Goal: Information Seeking & Learning: Learn about a topic

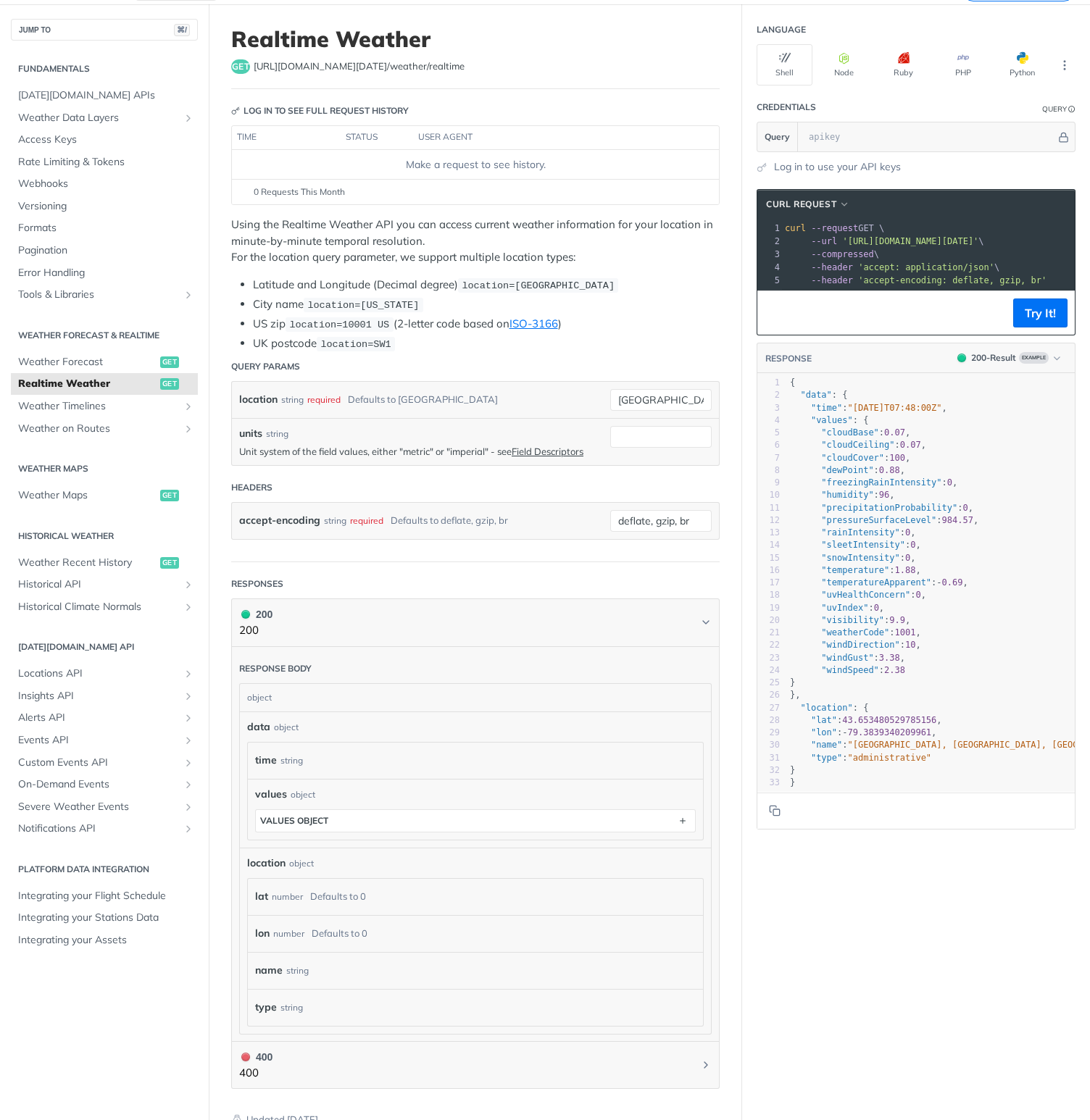
scroll to position [67, 0]
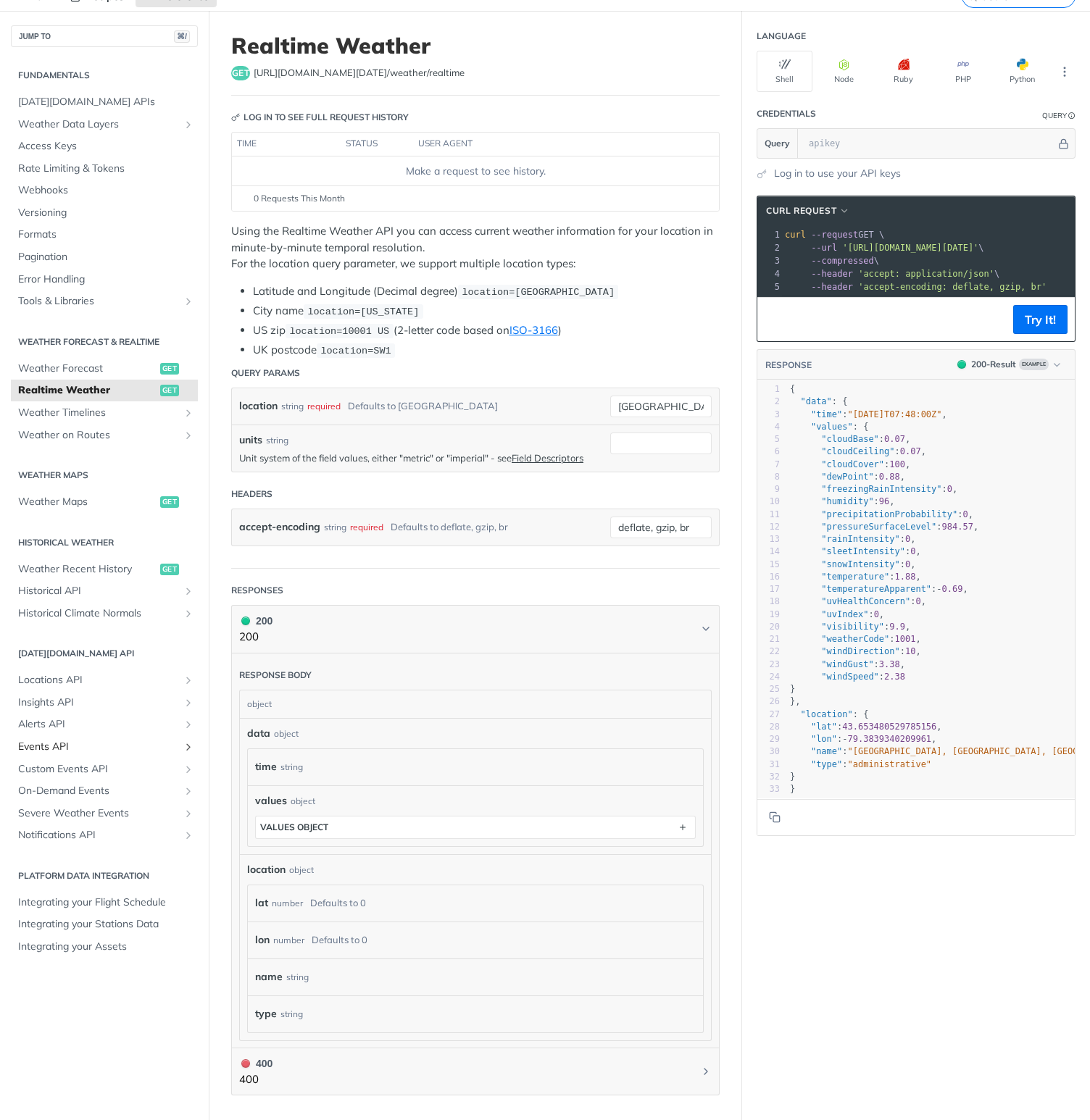
click at [87, 743] on span "Events API" at bounding box center [98, 747] width 161 height 15
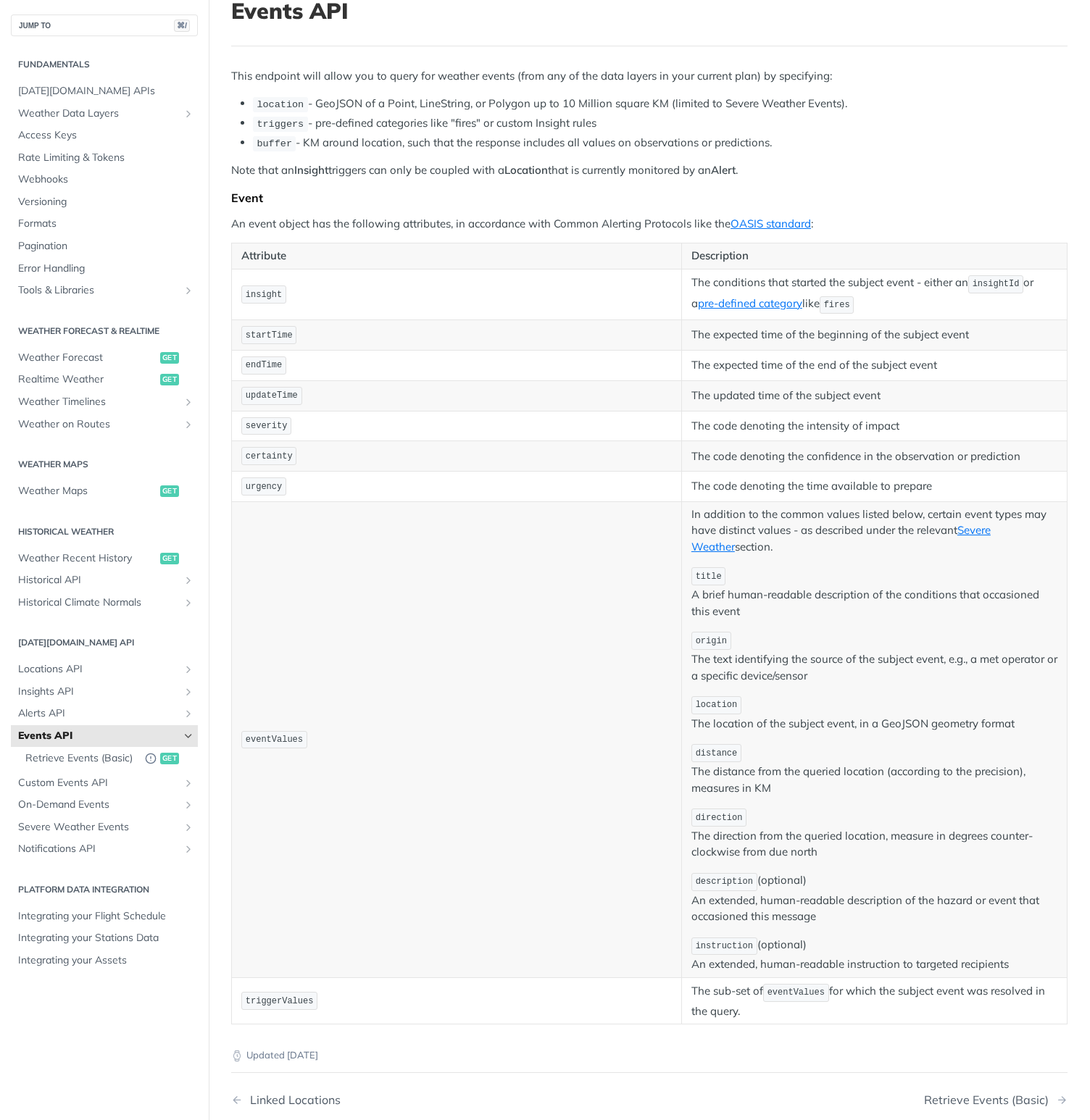
scroll to position [99, 0]
click at [84, 765] on span "Retrieve Events (Basic)" at bounding box center [82, 759] width 112 height 15
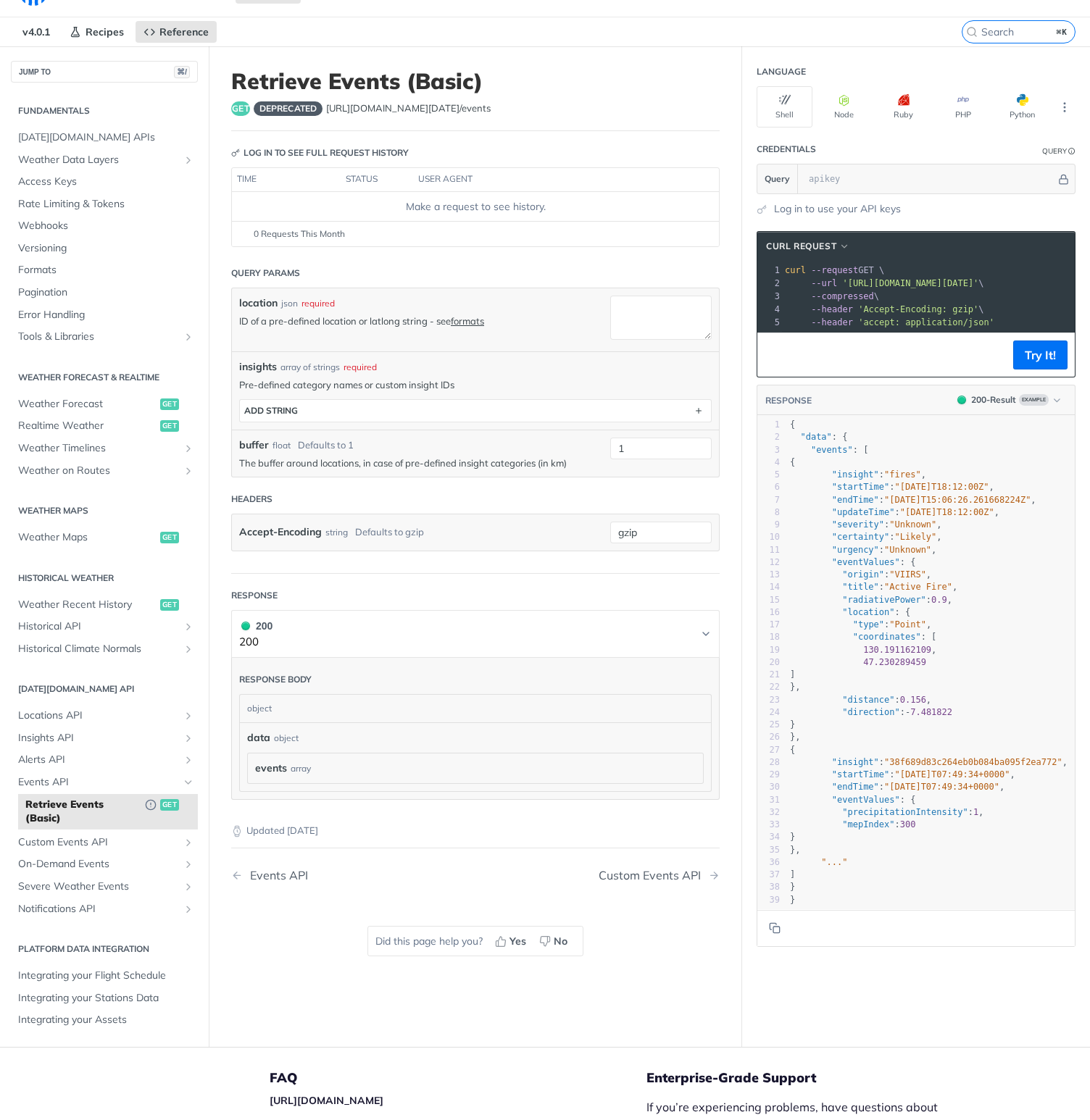
scroll to position [33, 0]
click at [106, 840] on span "Custom Events API" at bounding box center [98, 841] width 161 height 15
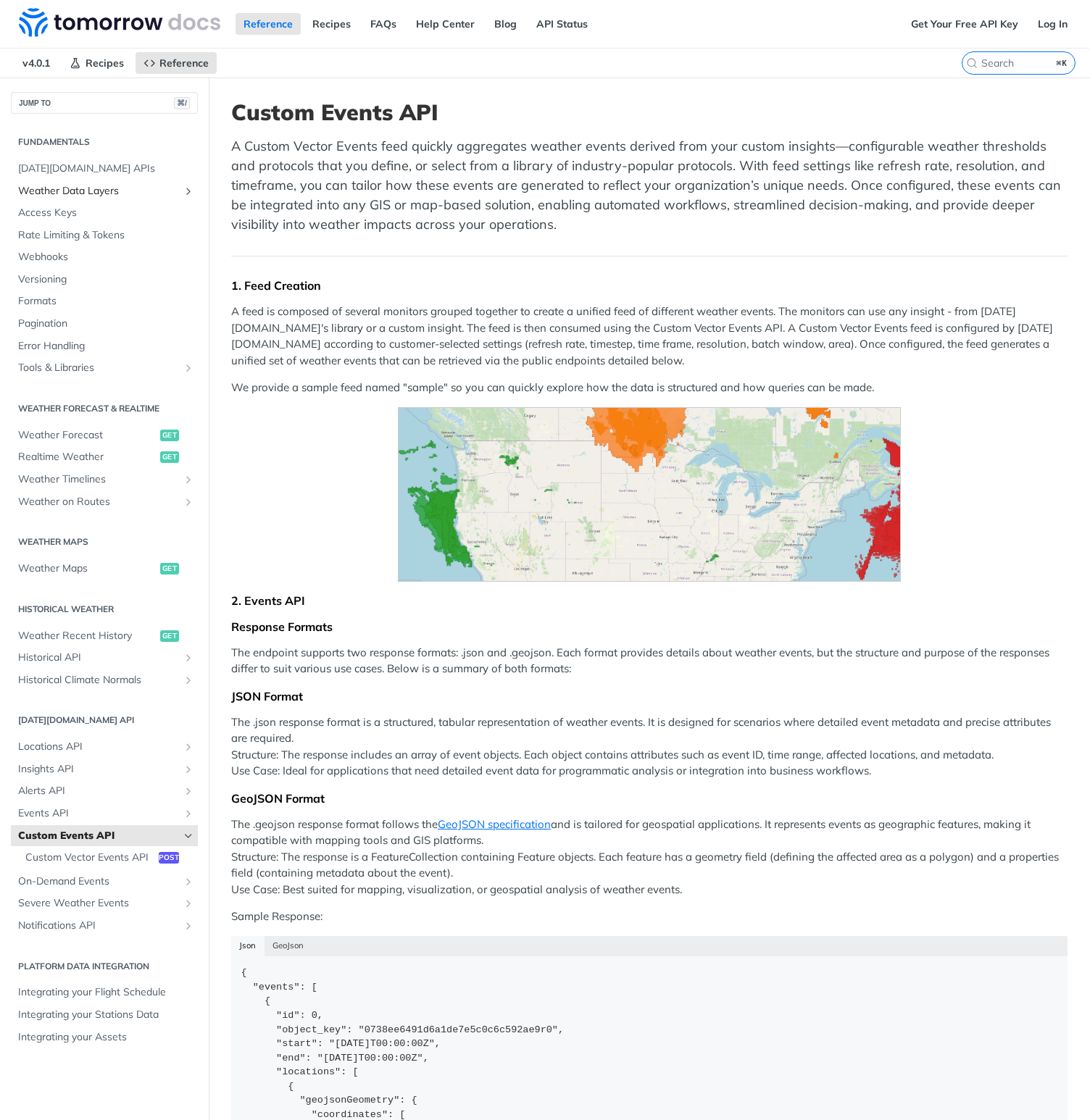
click at [100, 195] on span "Weather Data Layers" at bounding box center [98, 191] width 161 height 15
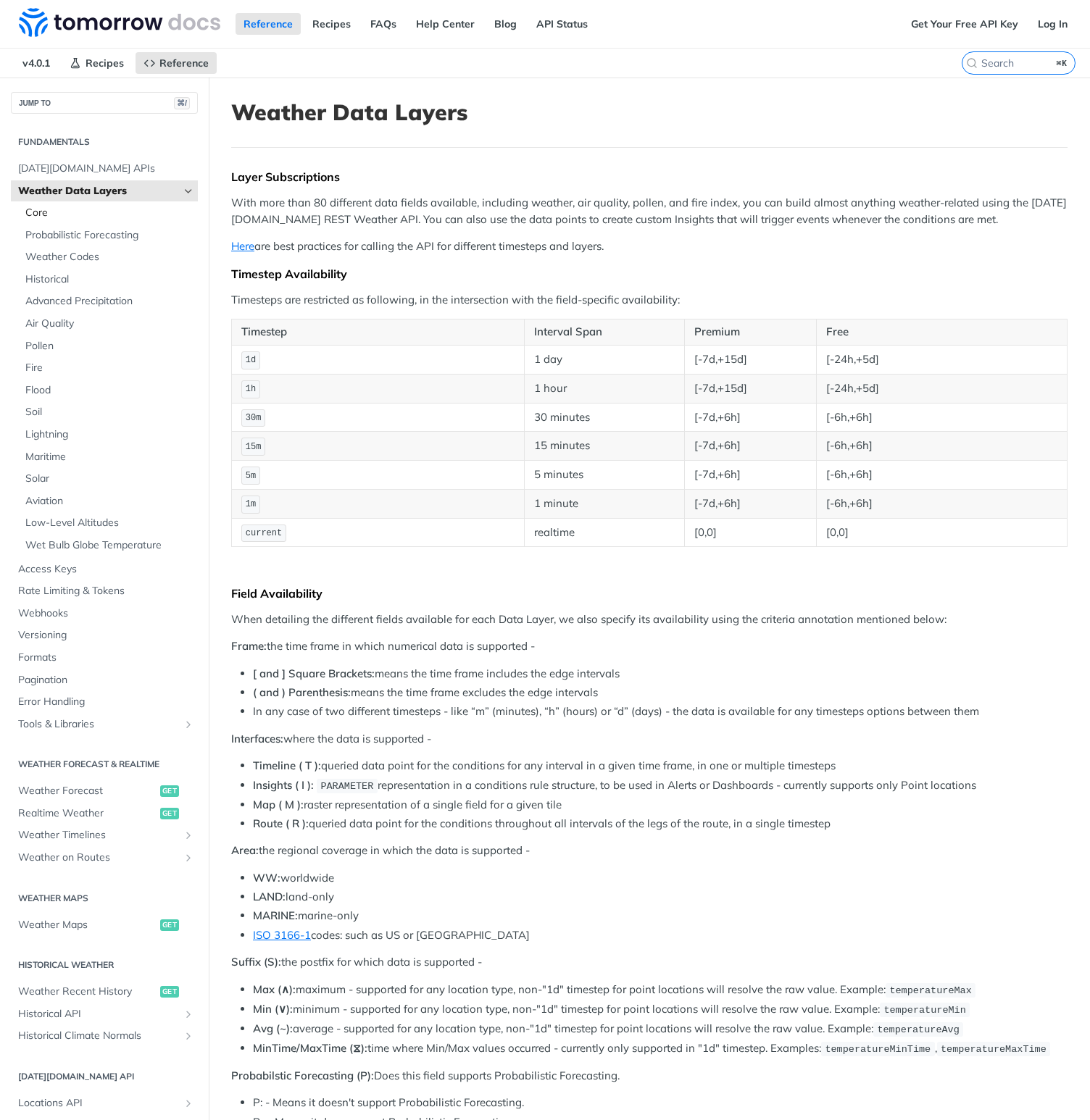
click at [48, 216] on span "Core" at bounding box center [110, 213] width 169 height 15
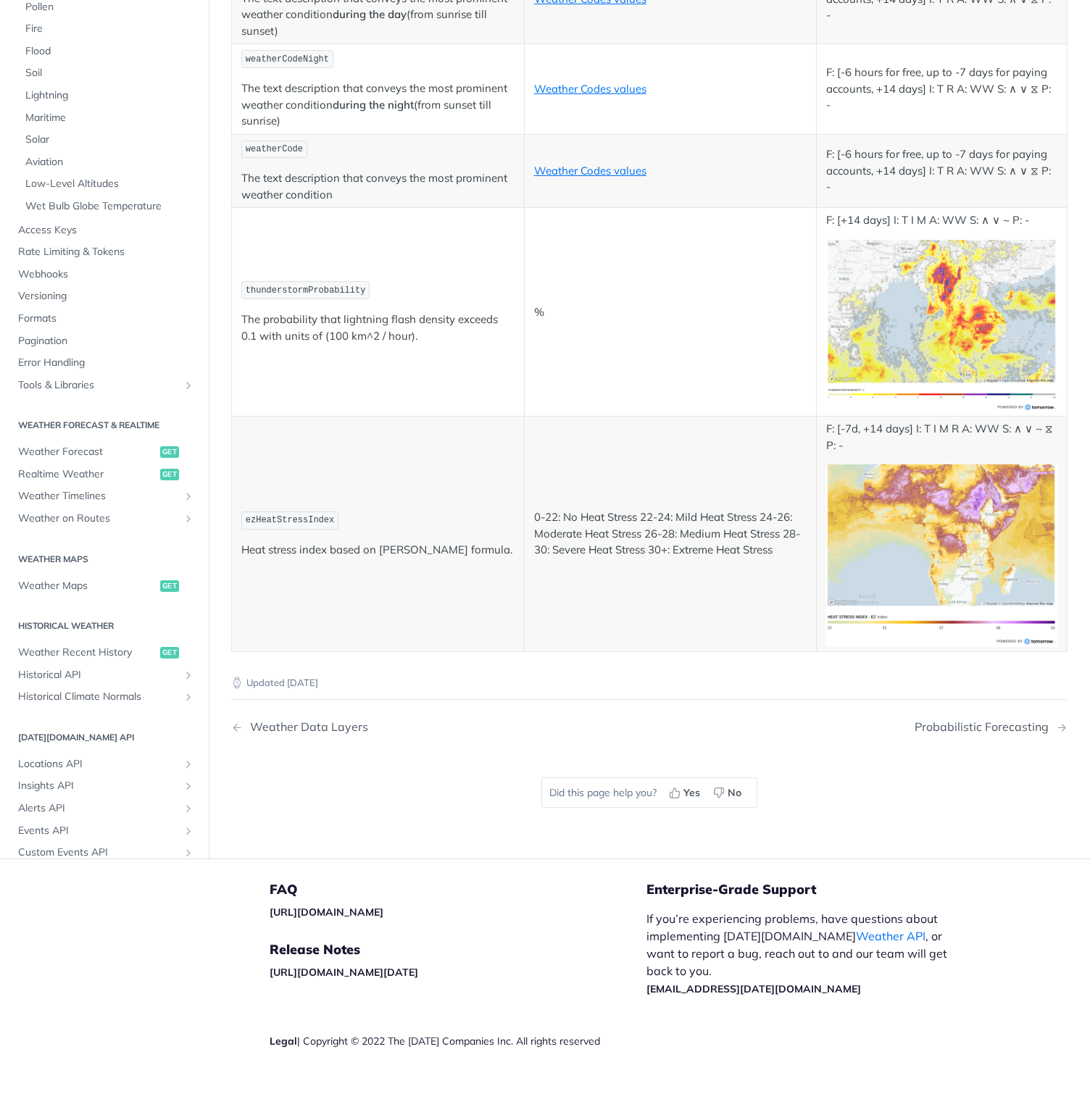
scroll to position [7004, 0]
click at [60, 103] on span "Lightning" at bounding box center [110, 95] width 169 height 15
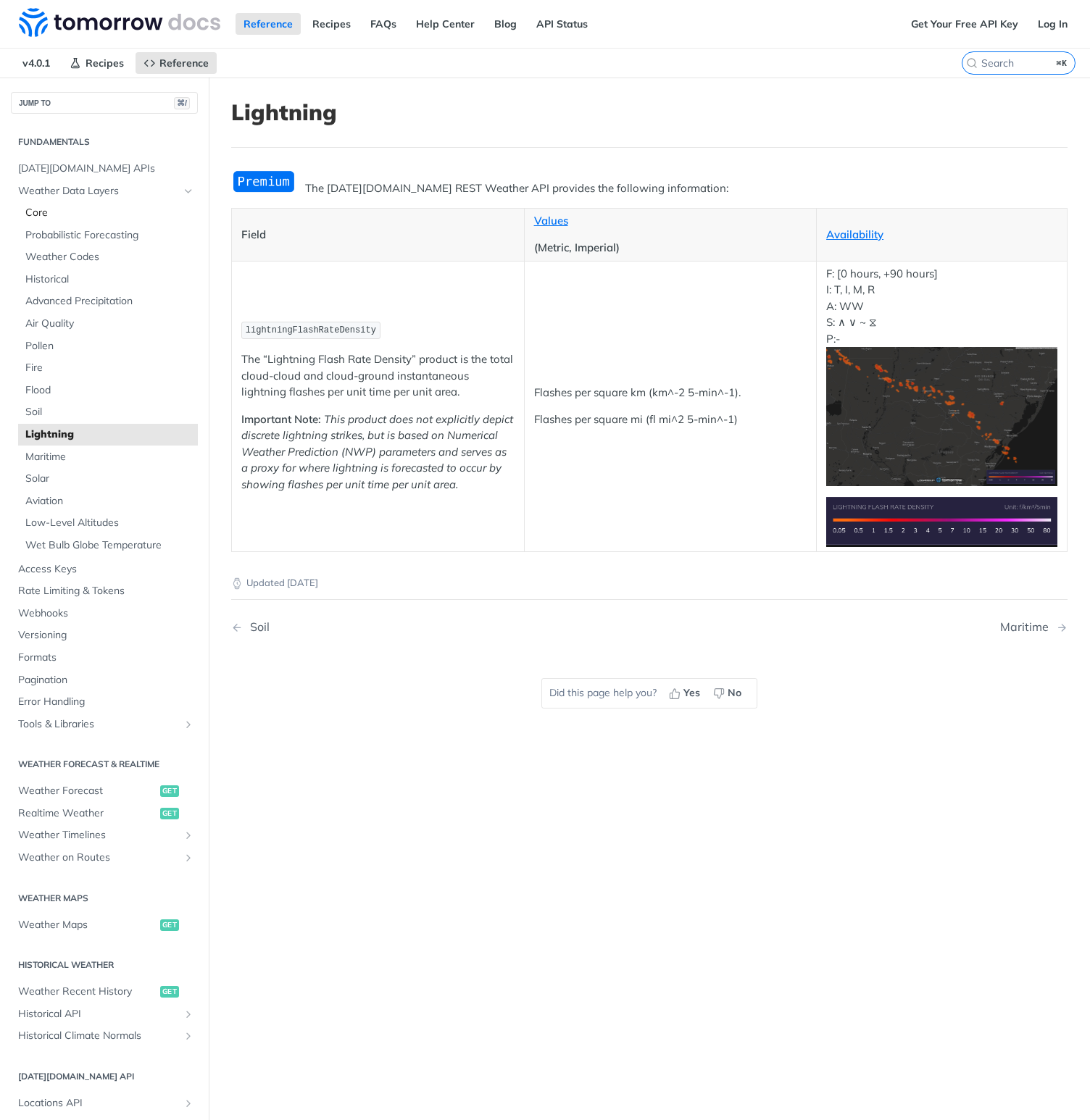
click at [48, 216] on span "Core" at bounding box center [110, 213] width 169 height 15
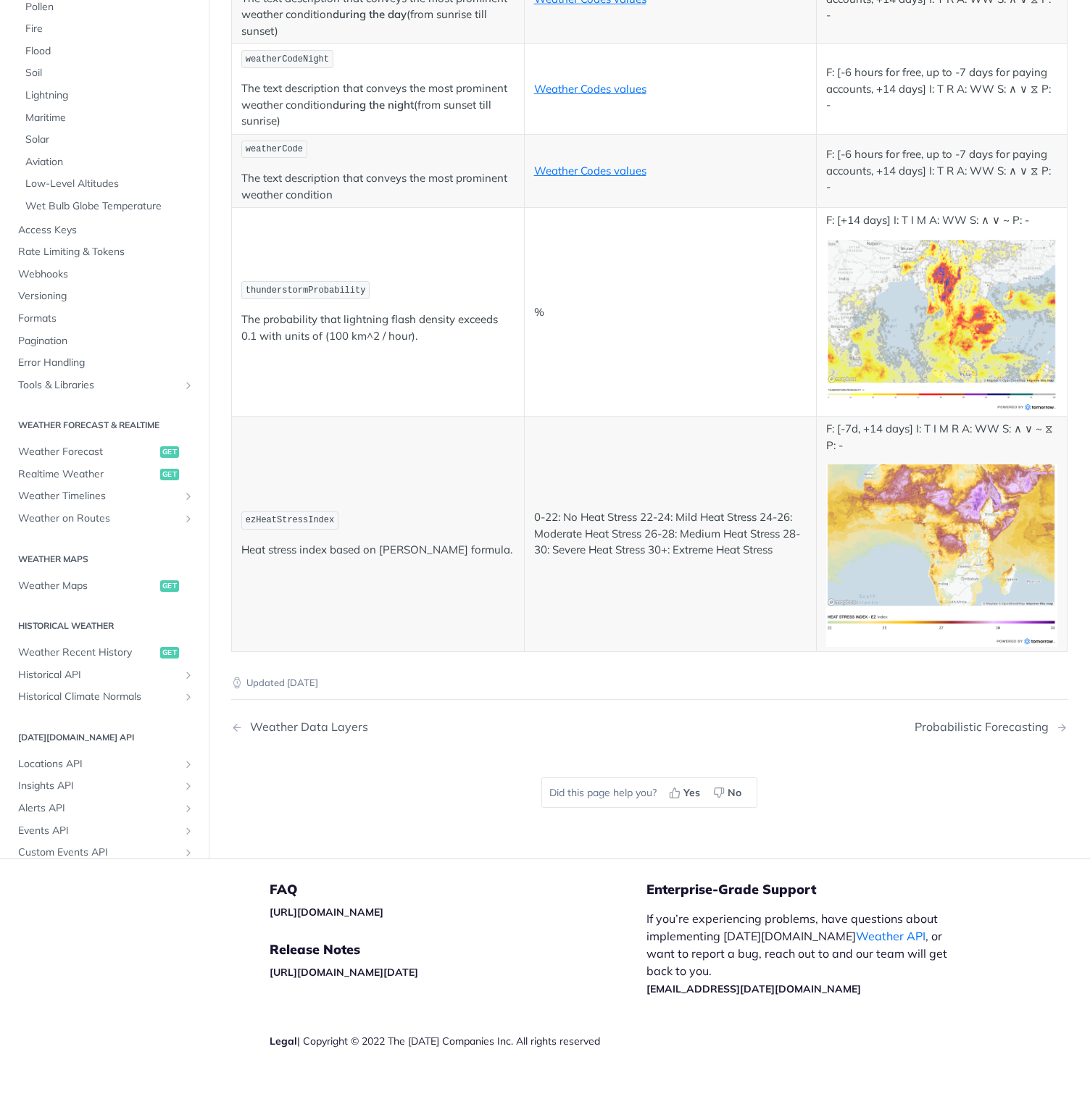
scroll to position [7147, 0]
click at [93, 482] on span "Realtime Weather" at bounding box center [87, 474] width 139 height 15
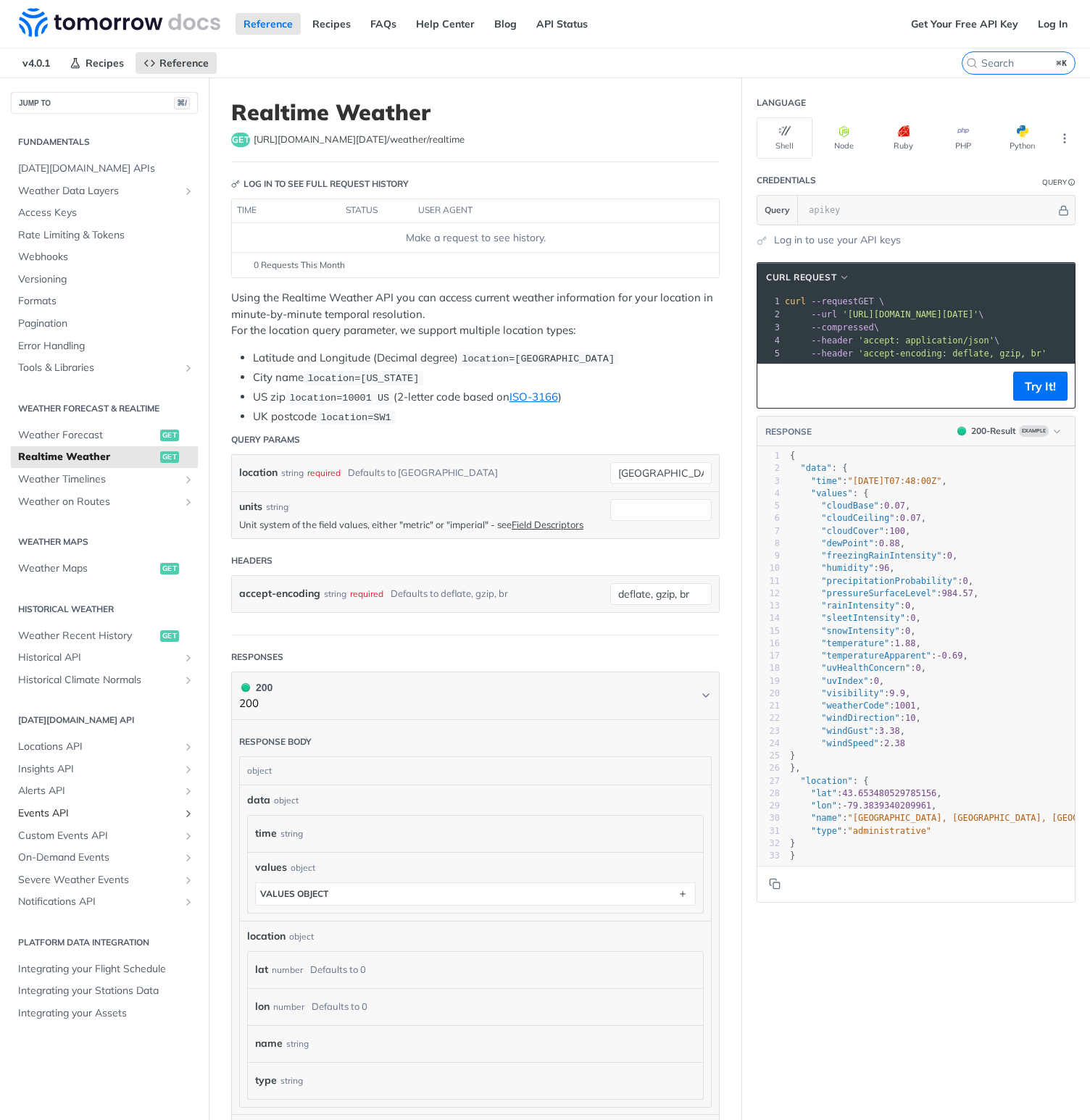
click at [44, 818] on span "Events API" at bounding box center [98, 813] width 161 height 15
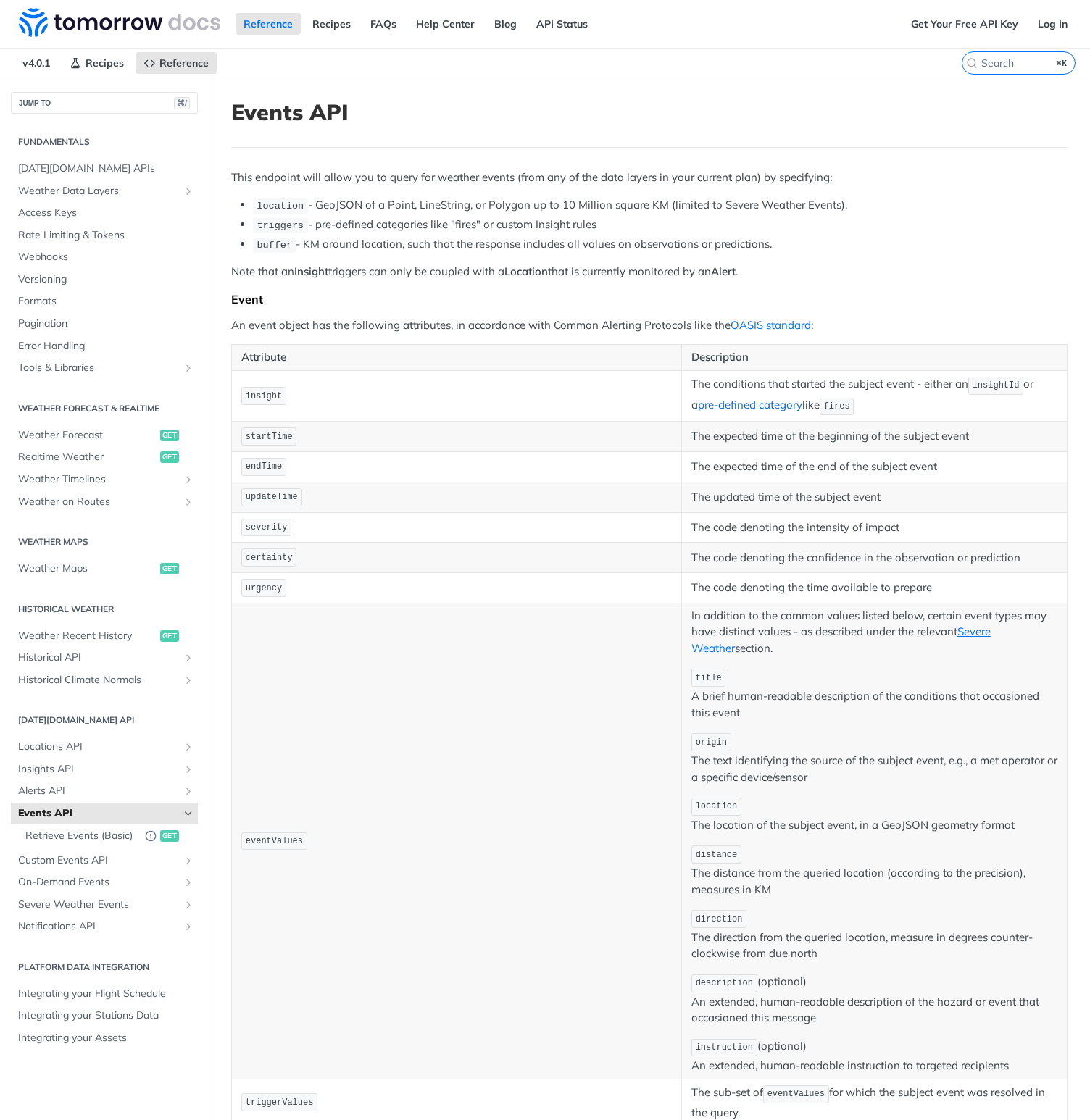
click at [753, 409] on link "pre-defined category" at bounding box center [750, 405] width 104 height 14
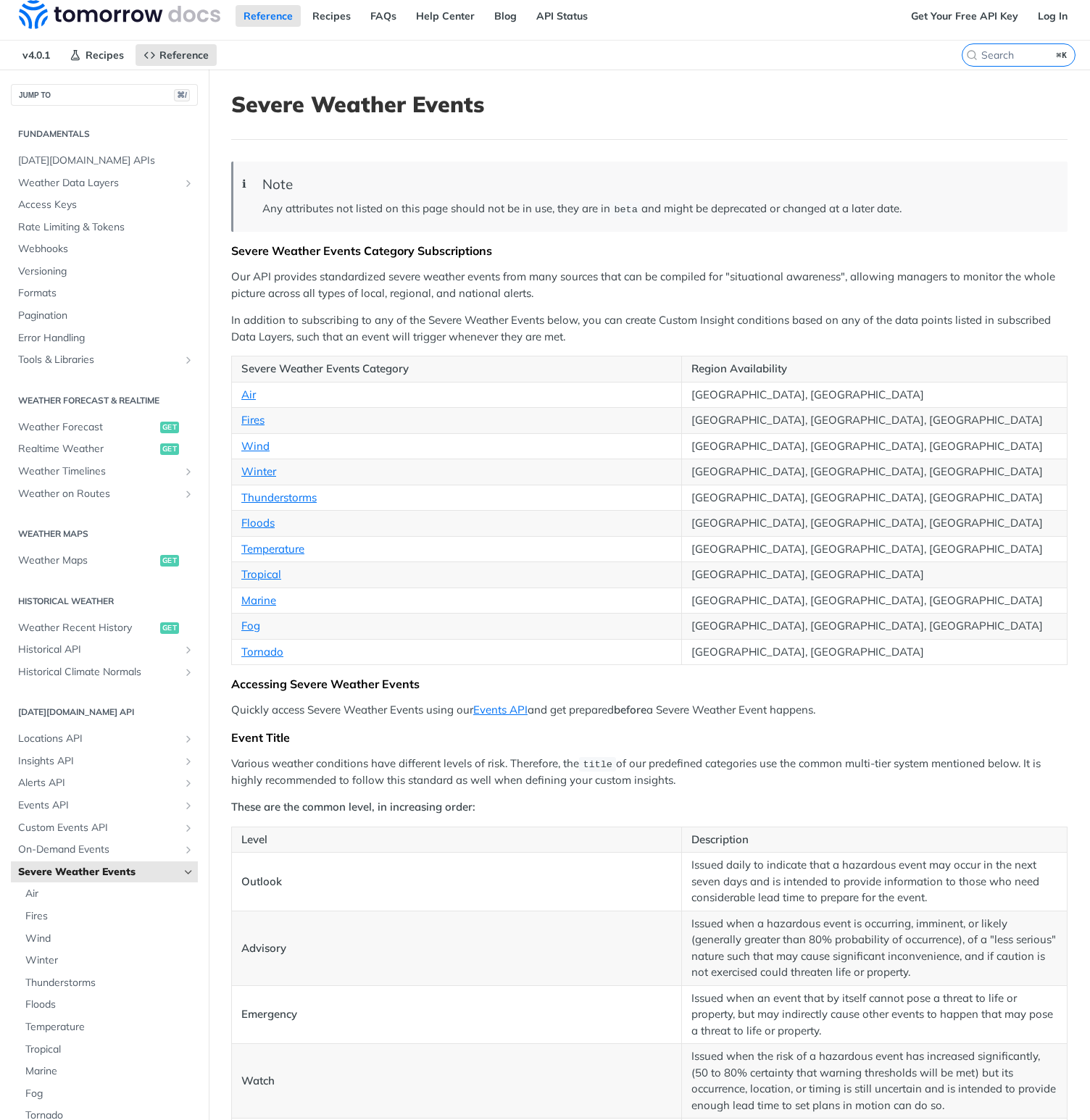
scroll to position [9, 0]
click at [291, 492] on link "Thunderstorms" at bounding box center [279, 497] width 76 height 14
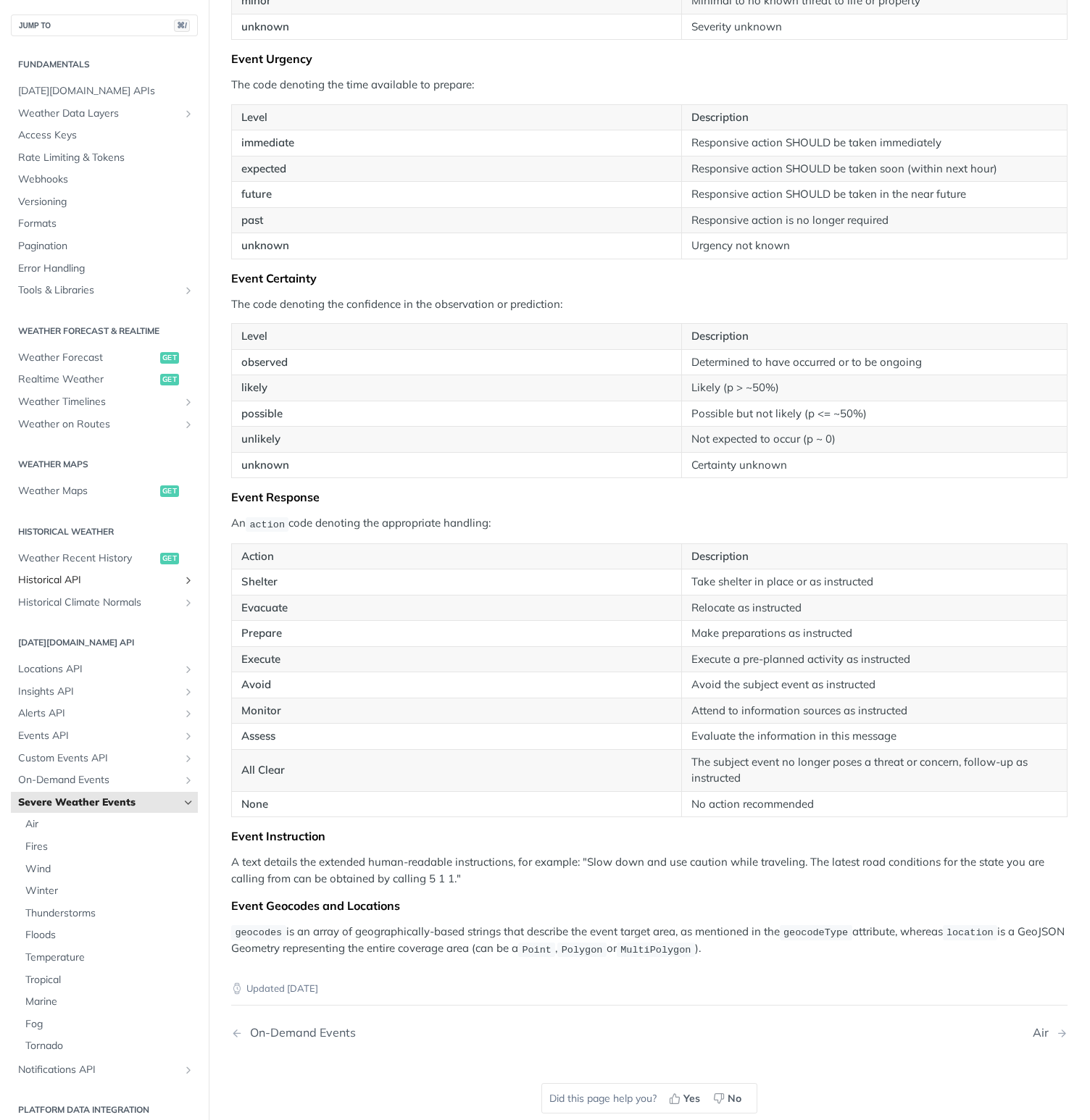
scroll to position [88, 0]
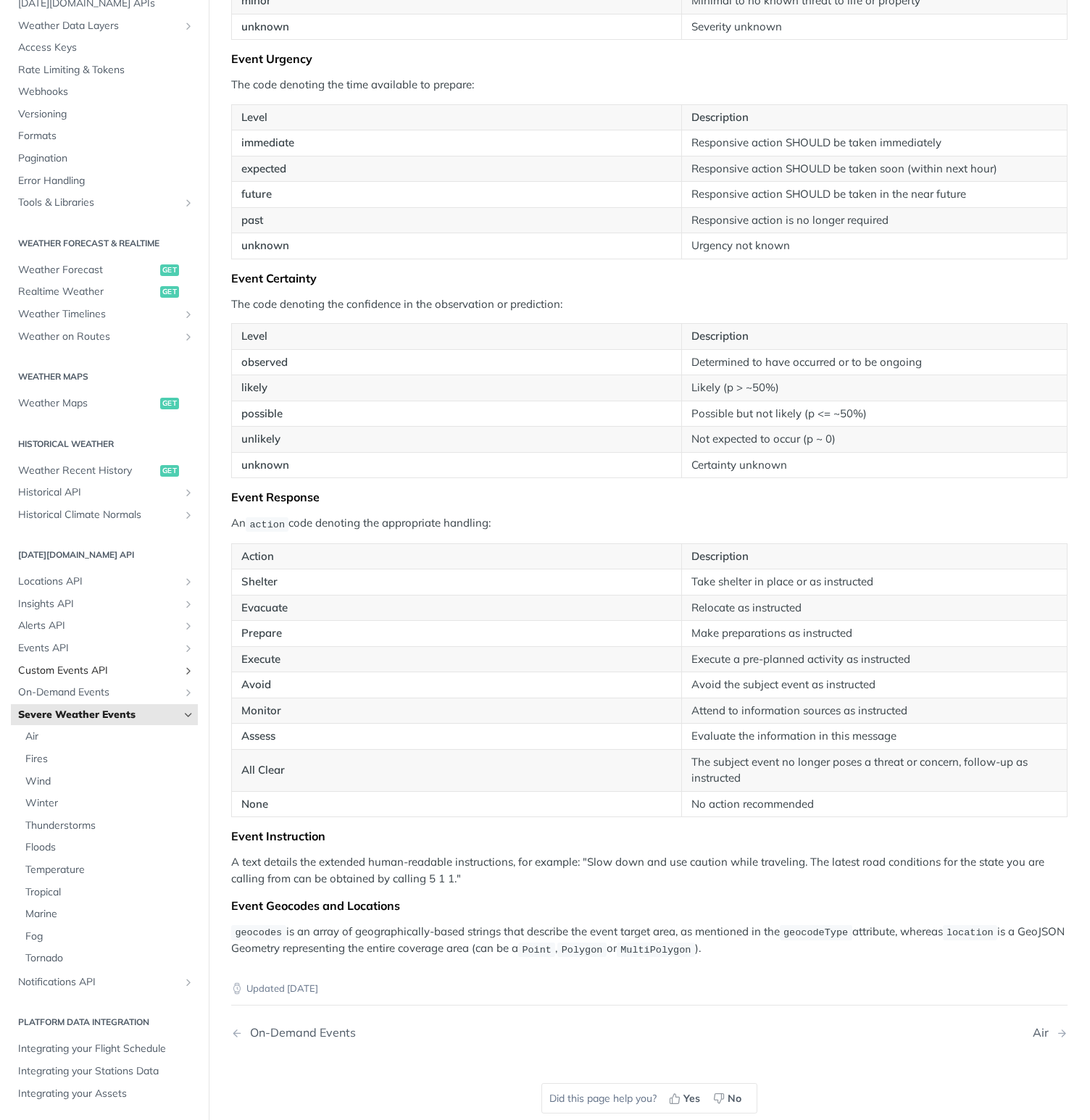
click at [90, 665] on span "Custom Events API" at bounding box center [98, 671] width 161 height 15
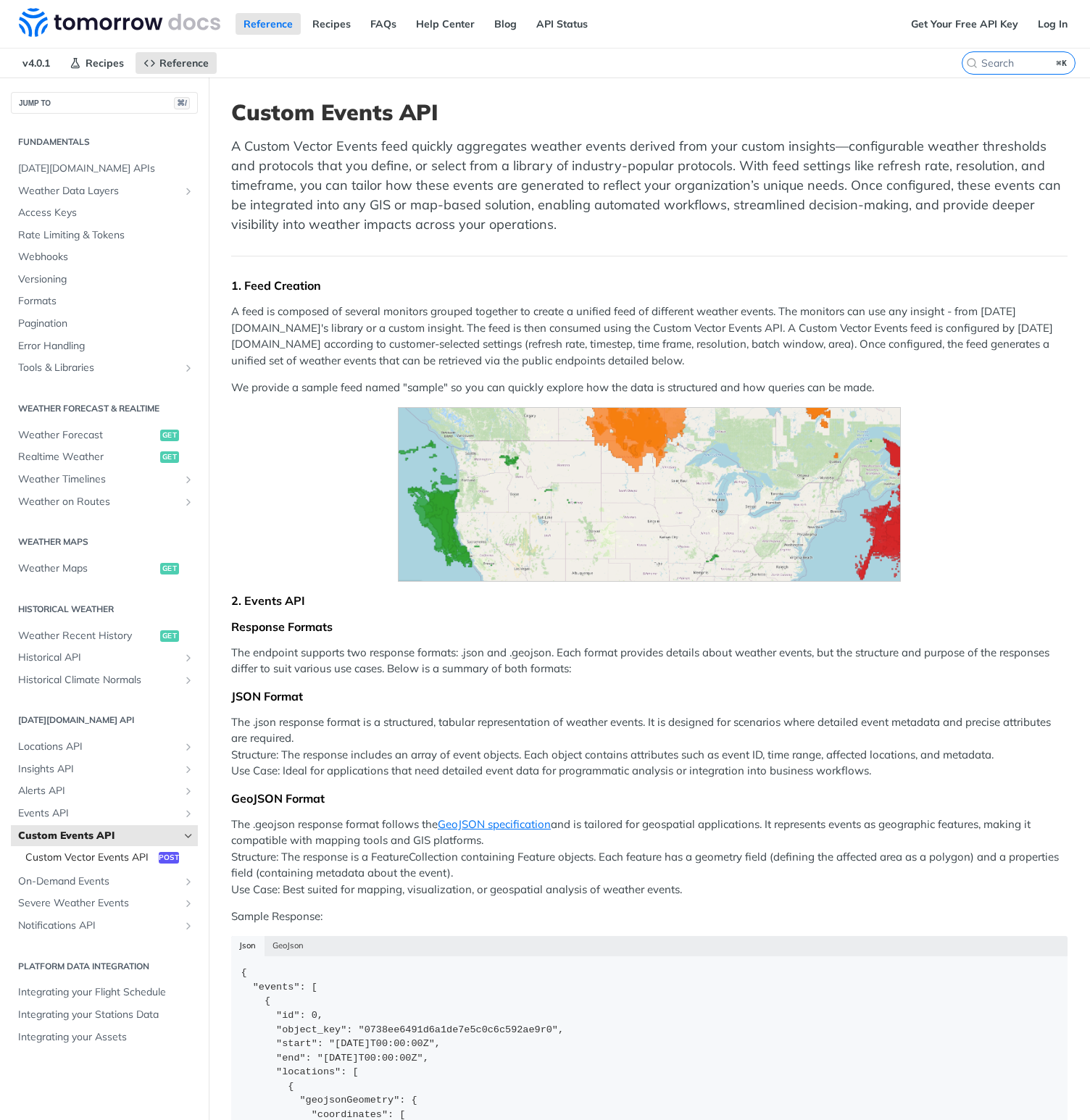
click at [63, 861] on span "Custom Vector Events API" at bounding box center [90, 858] width 130 height 15
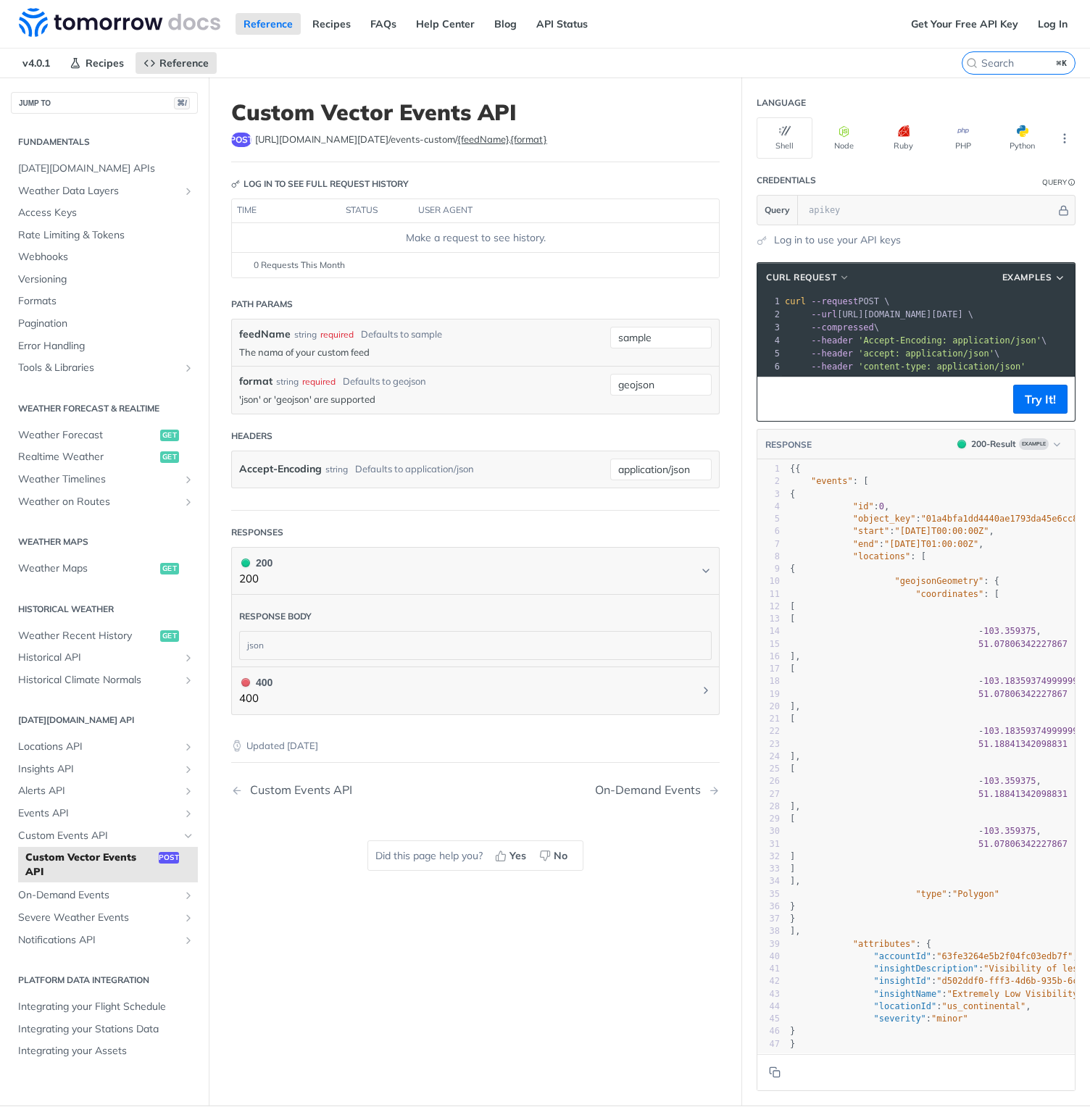
click at [473, 347] on p "The nama of your custom feed" at bounding box center [421, 352] width 364 height 13
click at [664, 338] on input "sample" at bounding box center [661, 338] width 101 height 22
click at [566, 343] on div "feedName string required Defaults to sample The nama of your custom feed" at bounding box center [421, 343] width 364 height 32
